Goal: Task Accomplishment & Management: Use online tool/utility

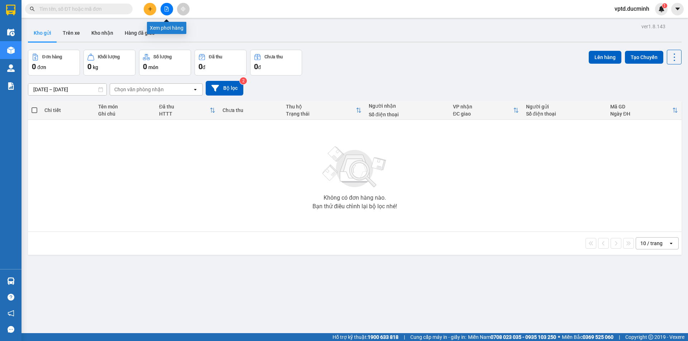
click at [168, 9] on icon "file-add" at bounding box center [166, 8] width 5 height 5
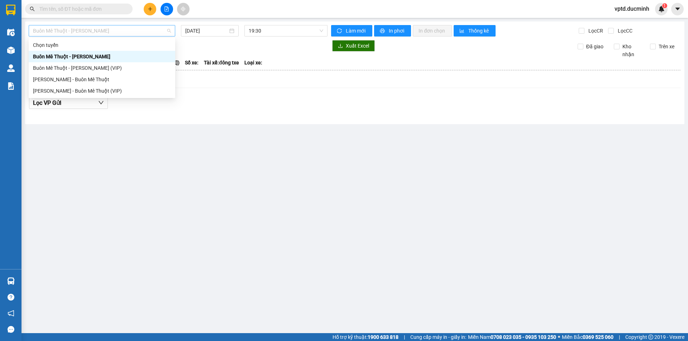
click at [94, 30] on span "Buôn Mê Thuột - [PERSON_NAME]" at bounding box center [102, 30] width 138 height 11
click at [87, 65] on div "Buôn Mê Thuột - [PERSON_NAME] (VIP)" at bounding box center [102, 68] width 138 height 8
type input "[DATE]"
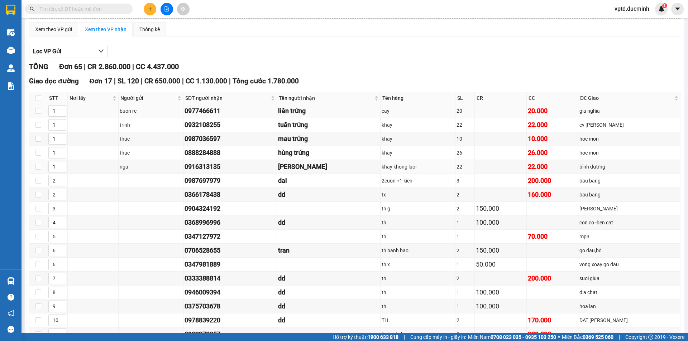
scroll to position [123, 0]
